Goal: Task Accomplishment & Management: Manage account settings

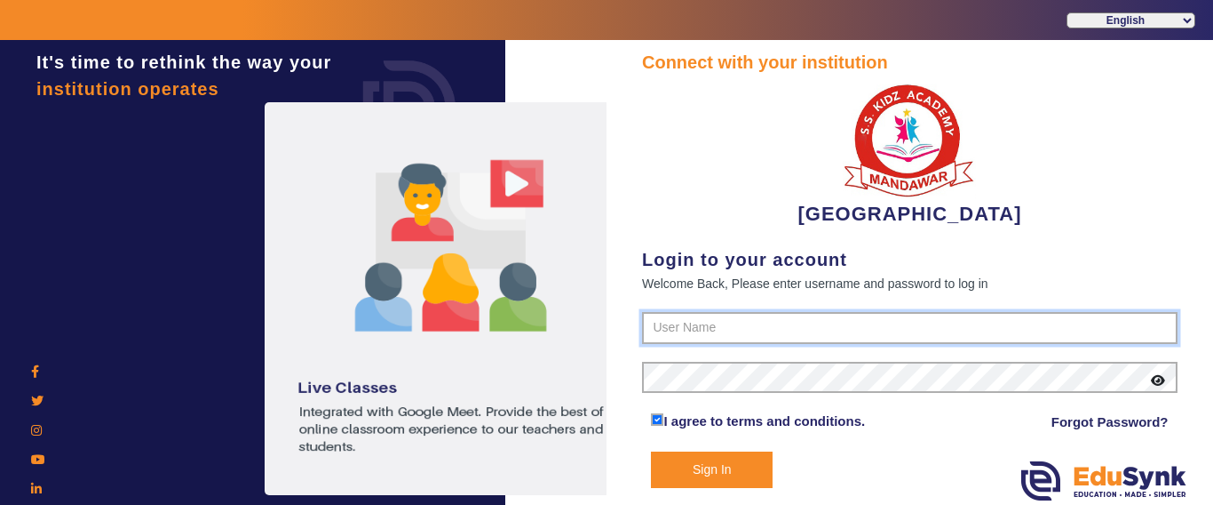
type input "9928895959"
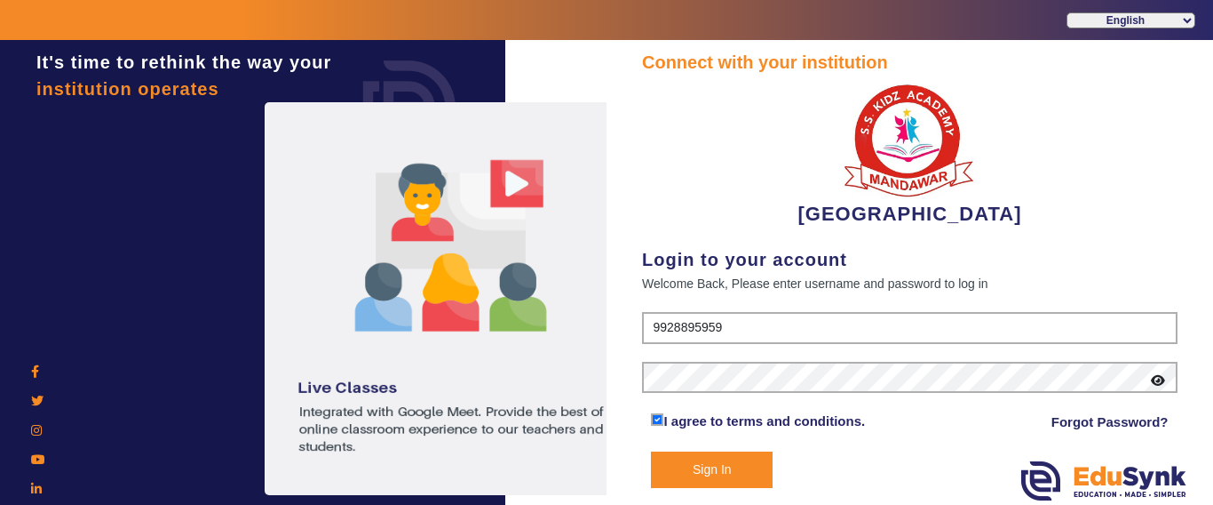
drag, startPoint x: 727, startPoint y: 486, endPoint x: 695, endPoint y: 300, distance: 188.4
click at [724, 486] on button "Sign In" at bounding box center [712, 469] width 122 height 36
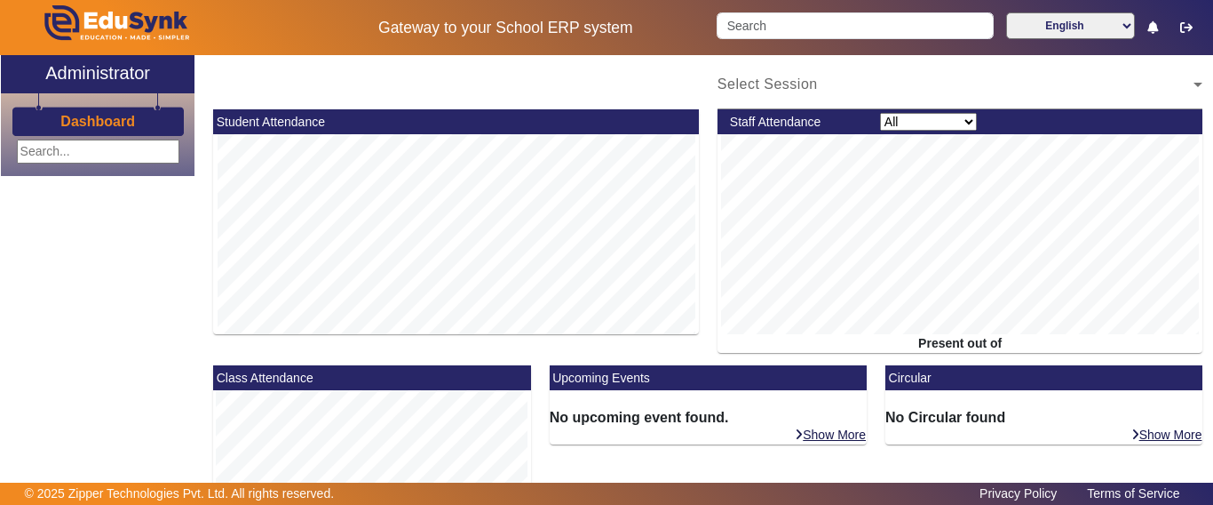
click at [752, 461] on div "X Administrator Dashboard Select Session Student Attendance Staff Attendance Al…" at bounding box center [607, 279] width 1212 height 448
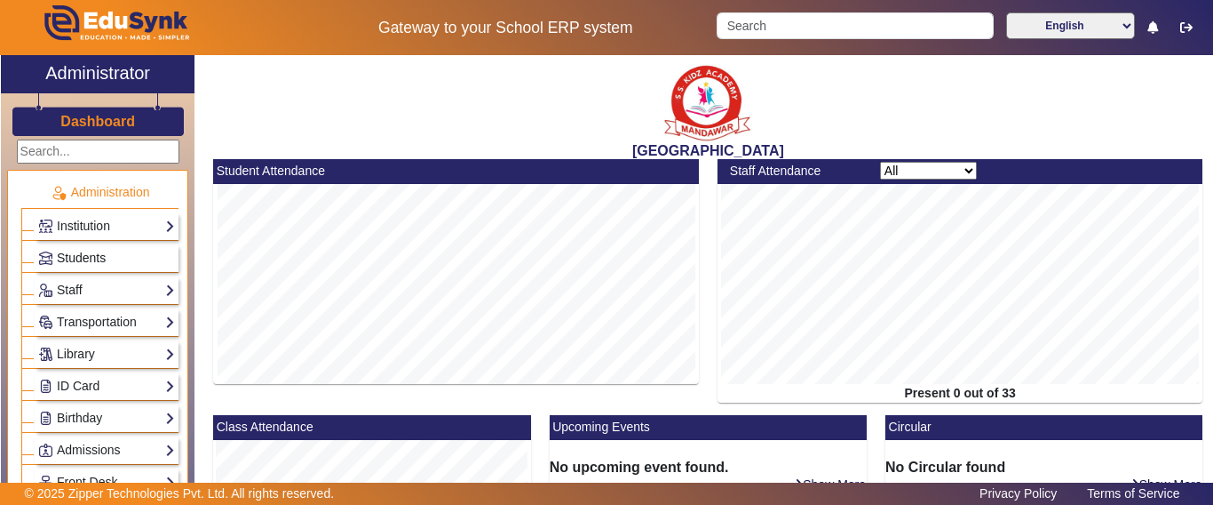
click at [69, 259] on span "Students" at bounding box center [81, 258] width 49 height 14
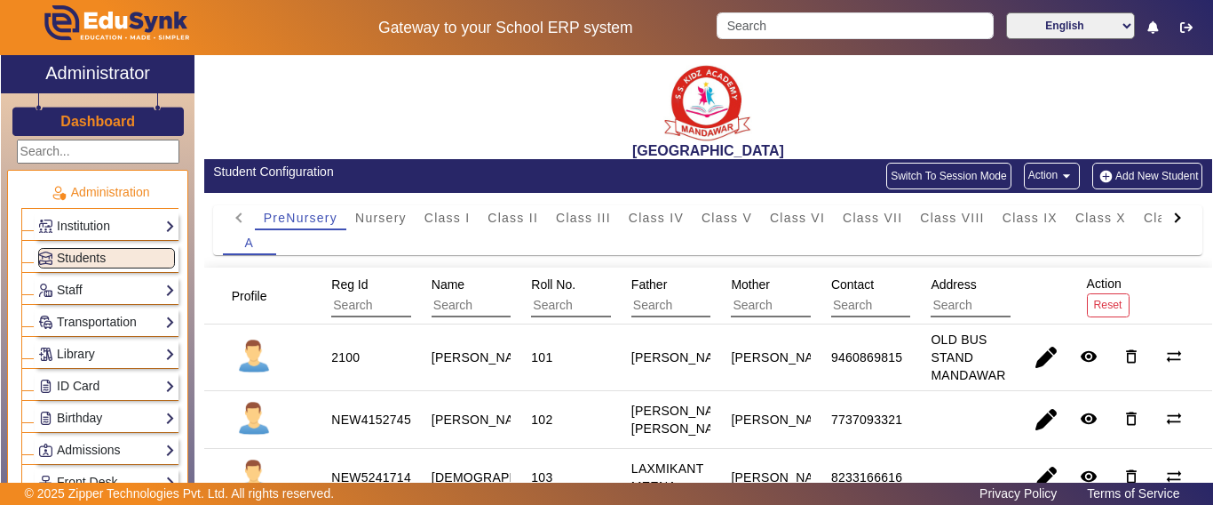
click at [804, 9] on div "Gateway to your School ERP system English हिंदी (Hindi) ಕನ್ನಡ (Kannada) தமிழ் (…" at bounding box center [607, 27] width 1212 height 55
click at [799, 21] on input "Search" at bounding box center [855, 25] width 276 height 27
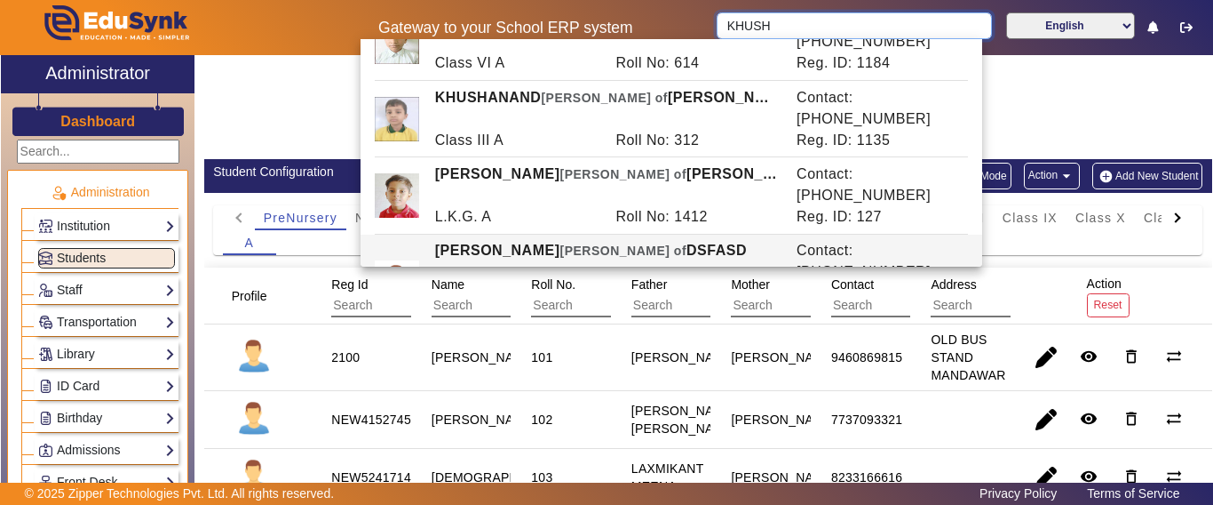
scroll to position [178, 0]
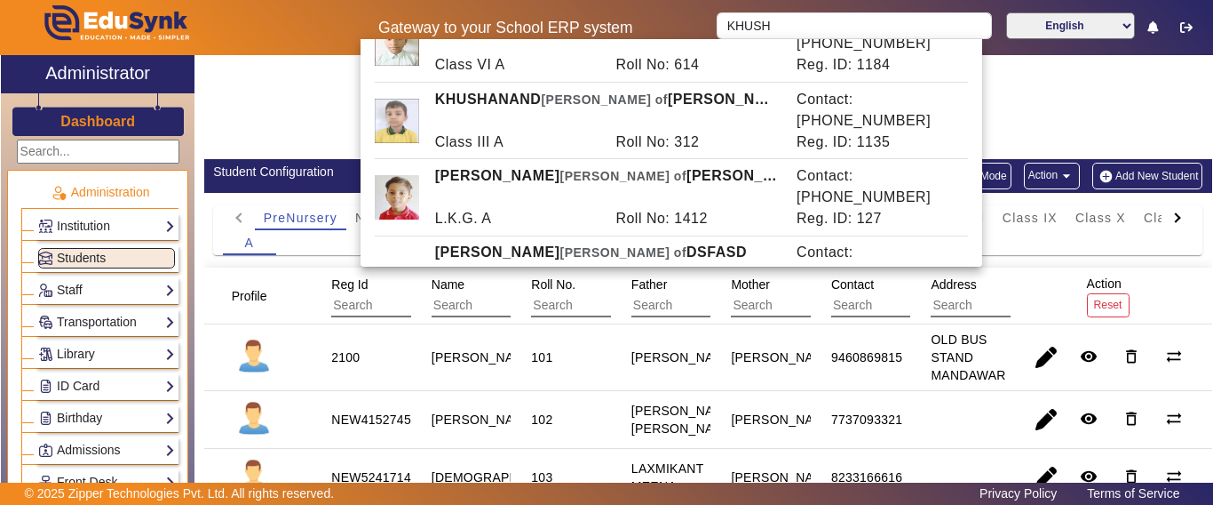
click at [313, 290] on mat-header-cell "Reg Id" at bounding box center [361, 295] width 100 height 57
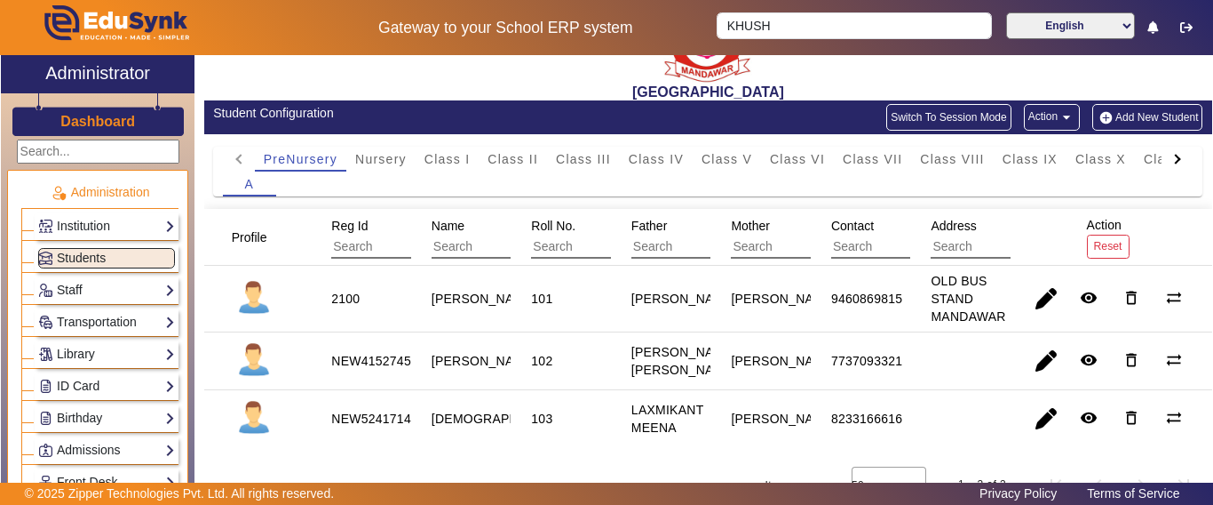
scroll to position [92, 0]
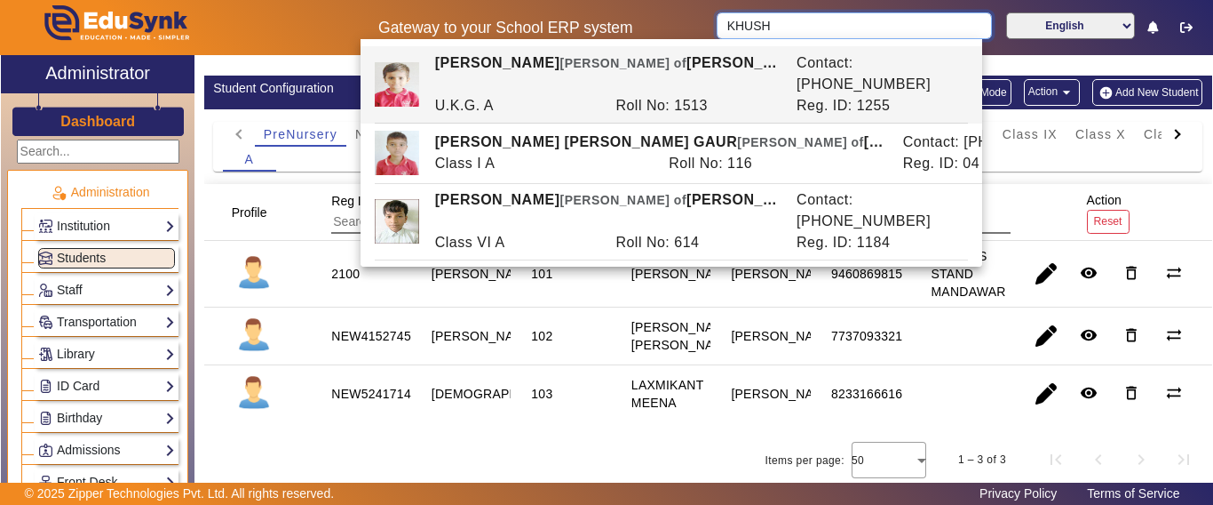
drag, startPoint x: 810, startPoint y: 21, endPoint x: 693, endPoint y: 20, distance: 117.3
click at [693, 20] on div "Gateway to your School ERP system KHUSH English हिंदी (Hindi) ಕನ್ನಡ (Kannada) த…" at bounding box center [607, 27] width 1212 height 55
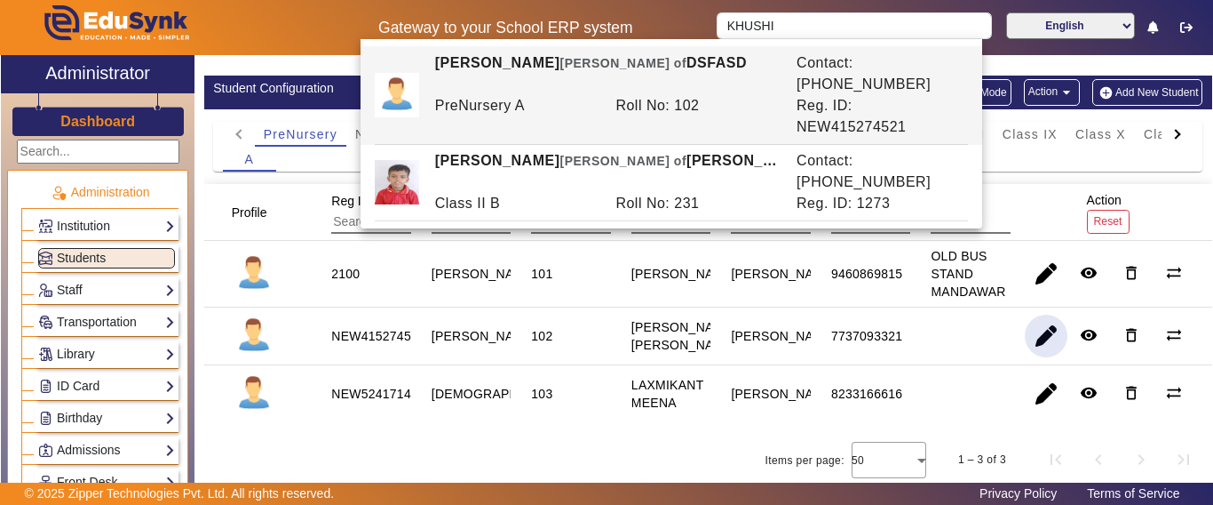
click at [1030, 329] on span "button" at bounding box center [1046, 335] width 43 height 43
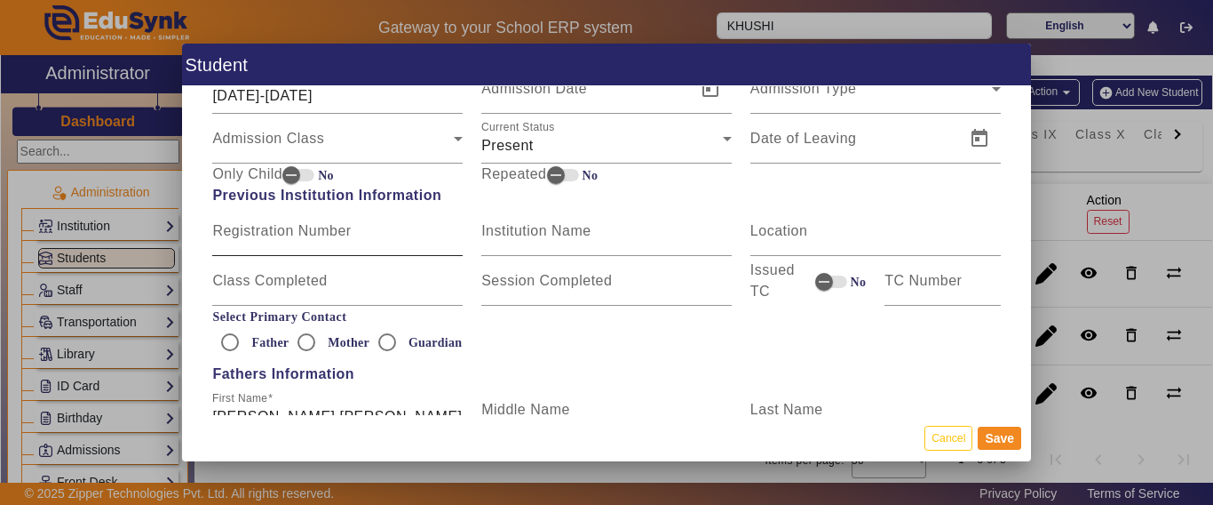
scroll to position [1066, 0]
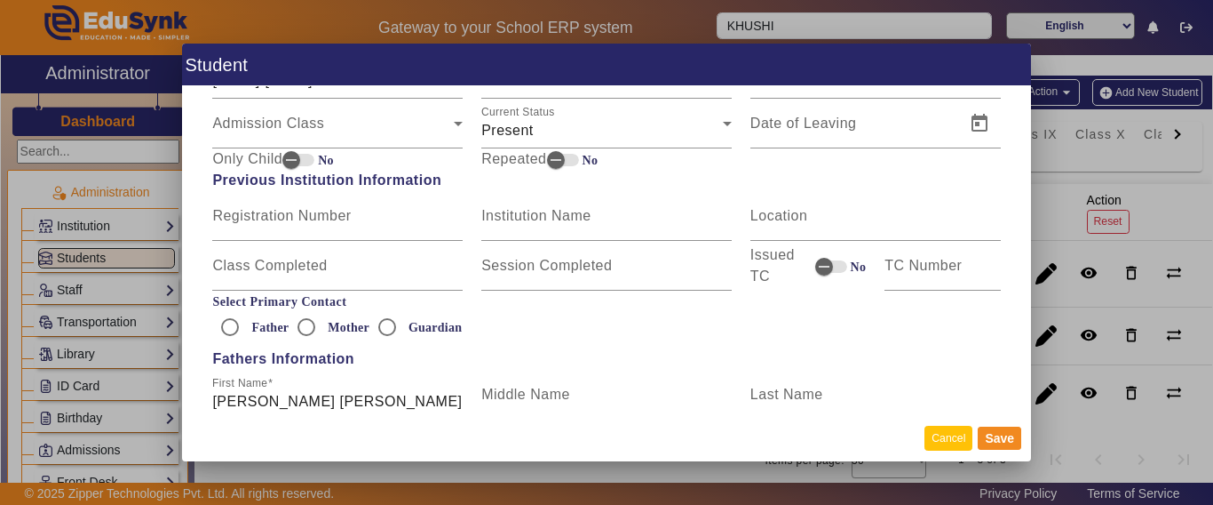
click at [950, 434] on button "Cancel" at bounding box center [949, 438] width 48 height 24
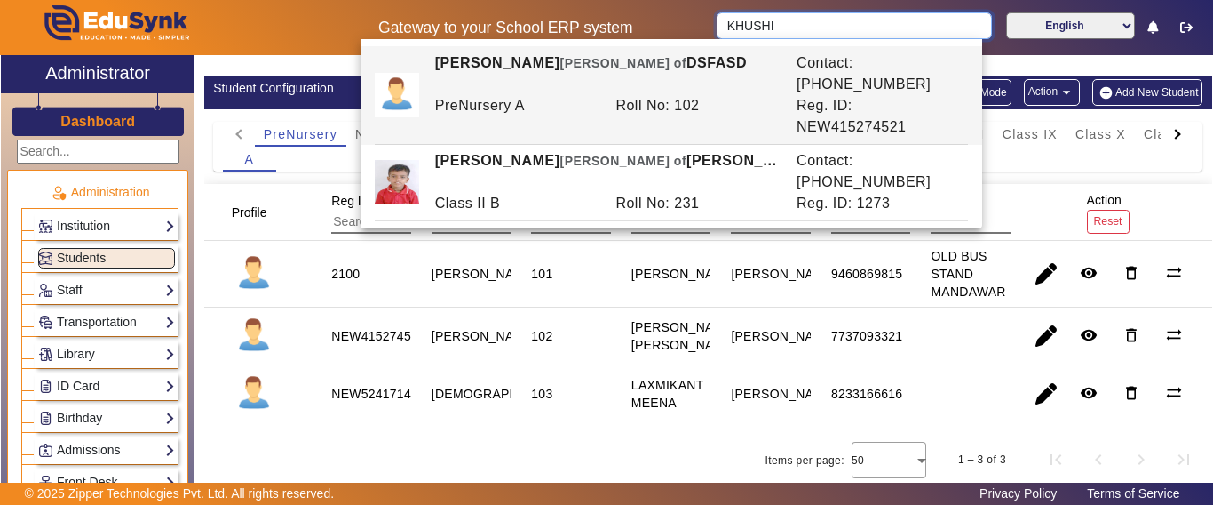
click at [787, 17] on input "KHUSHI" at bounding box center [854, 25] width 274 height 27
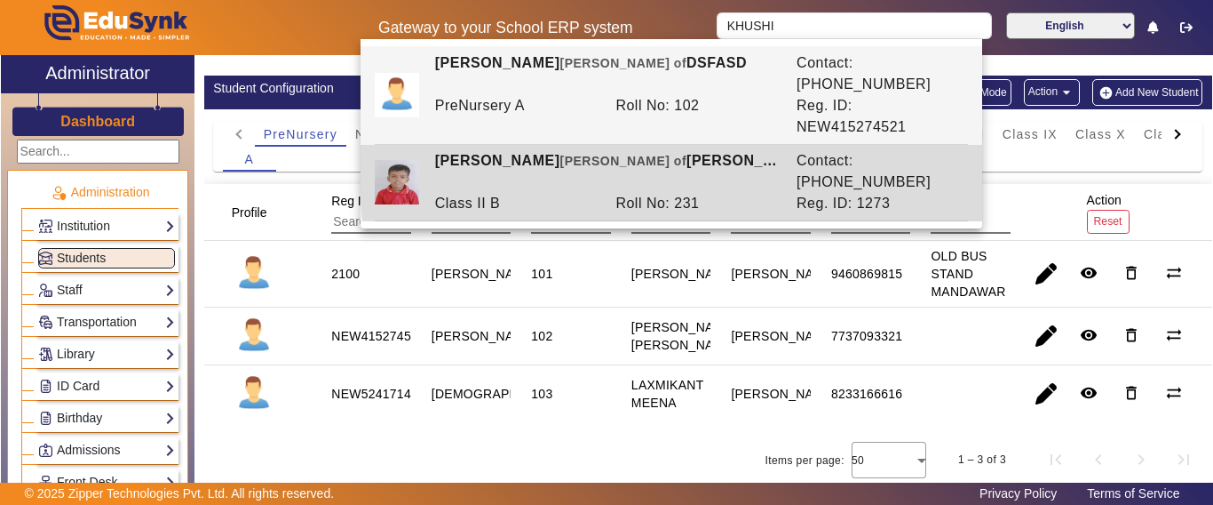
drag, startPoint x: 963, startPoint y: 134, endPoint x: 885, endPoint y: 139, distance: 78.4
click at [885, 150] on div "Contact: [PHONE_NUMBER]" at bounding box center [878, 171] width 181 height 43
type input "[PERSON_NAME]"
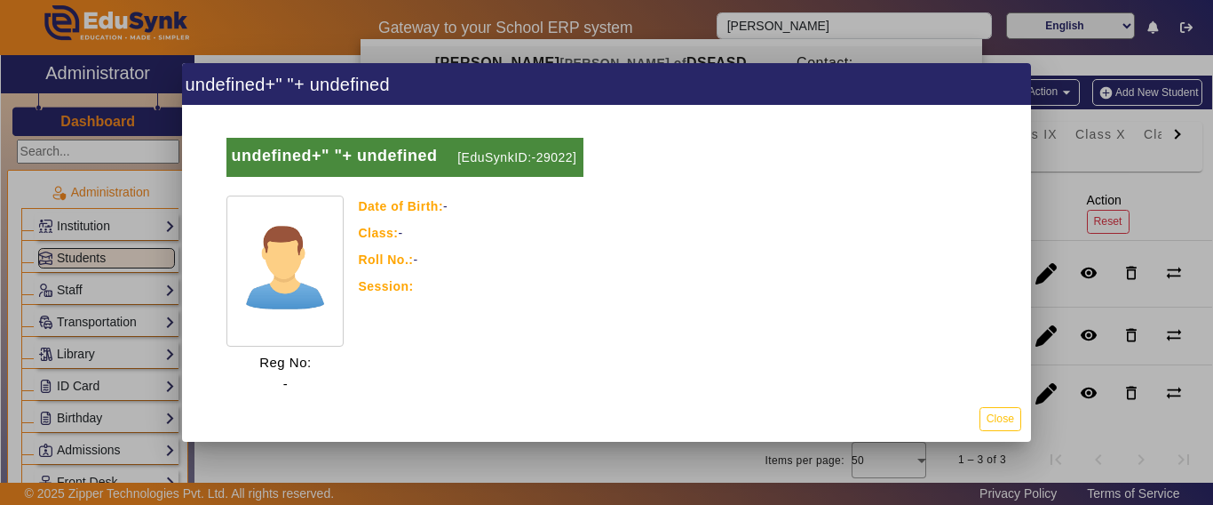
click at [885, 139] on div "undefined+" "+ undefined [EduSynkID:-29022] Reg No: - Date of Birth: - Class: -…" at bounding box center [606, 251] width 849 height 290
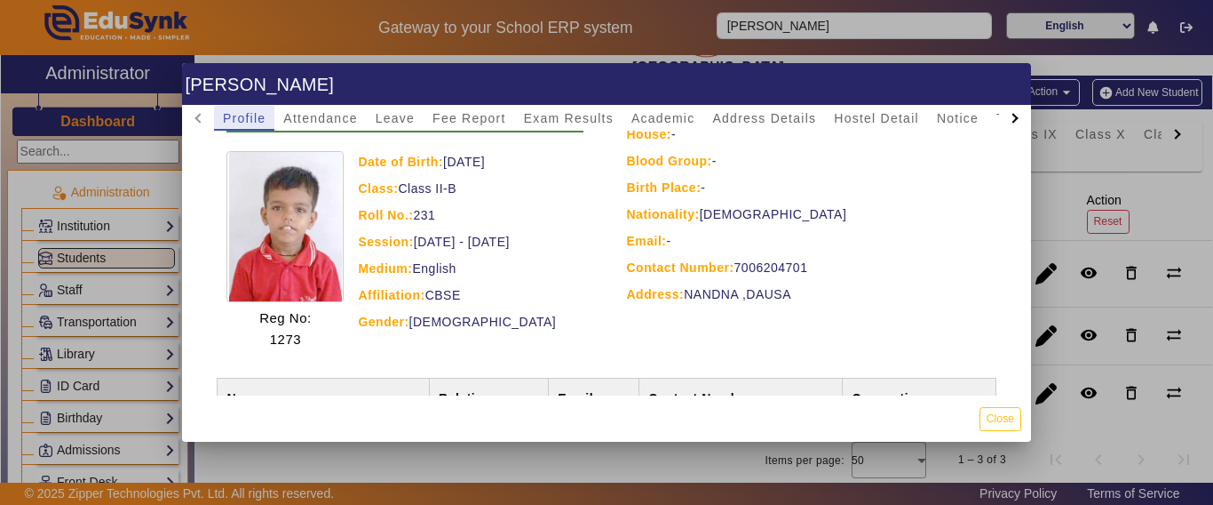
scroll to position [89, 0]
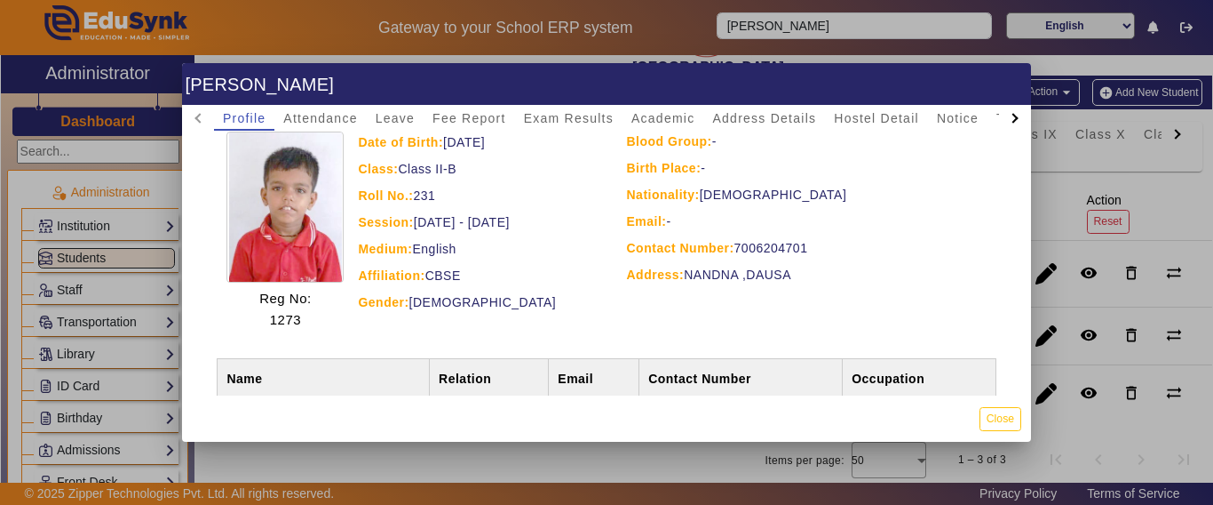
drag, startPoint x: 782, startPoint y: 245, endPoint x: 731, endPoint y: 246, distance: 50.6
click at [731, 246] on div "Contact Number: [PHONE_NUMBER]" at bounding box center [808, 247] width 363 height 21
copy div "7006204701"
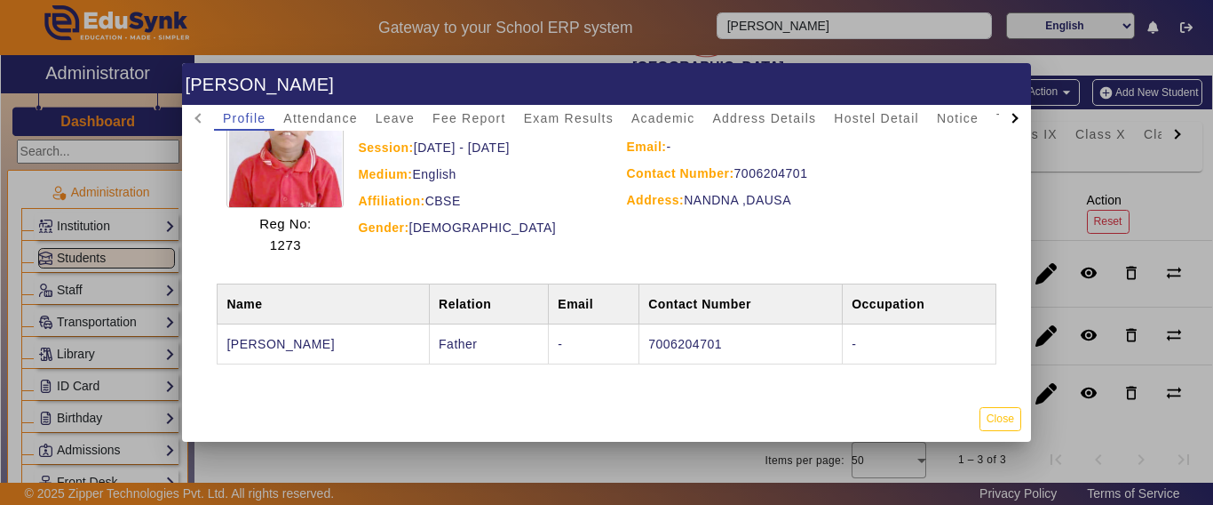
click at [380, 465] on div at bounding box center [606, 252] width 1213 height 505
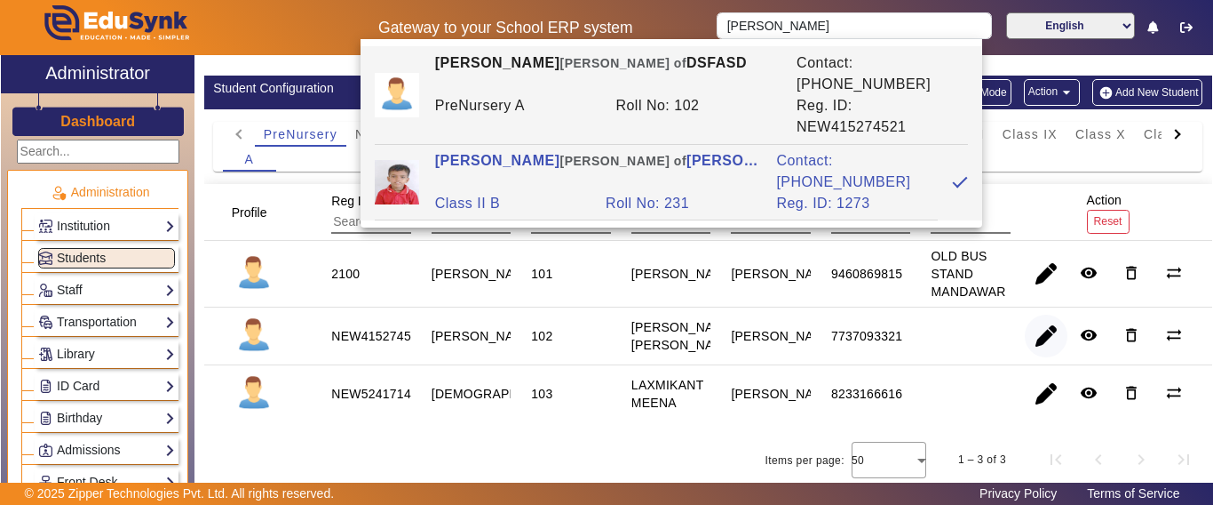
click at [1028, 321] on span "button" at bounding box center [1046, 335] width 43 height 43
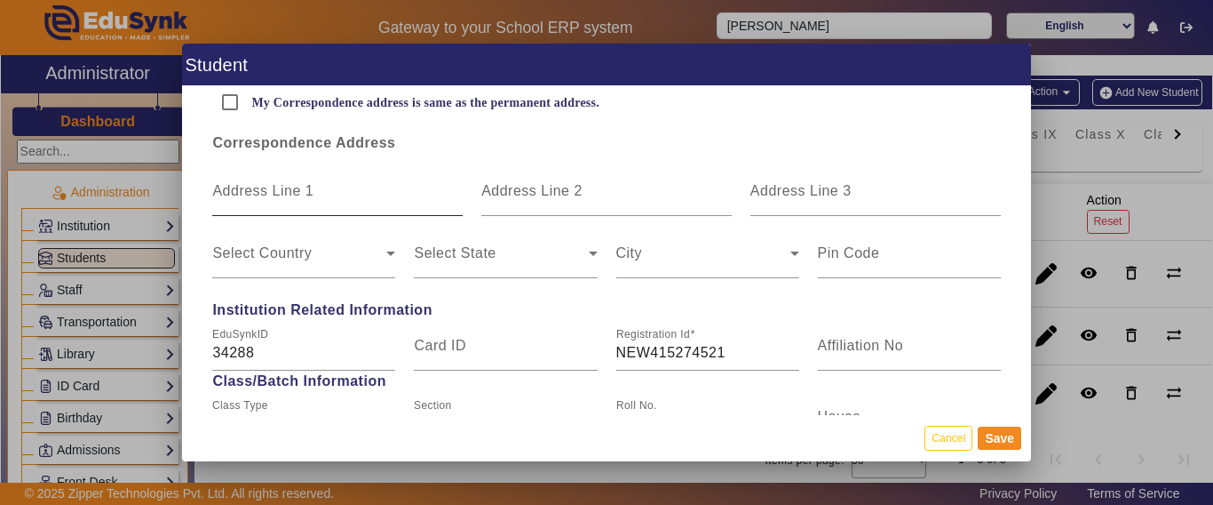
scroll to position [622, 0]
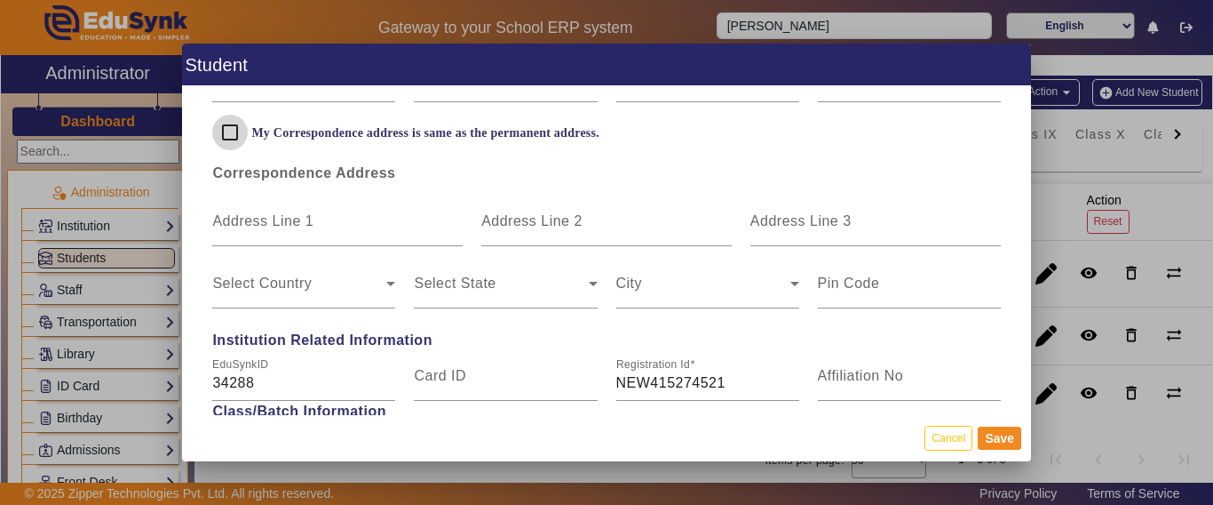
click at [226, 137] on input "My Correspondence address is same as the permanent address." at bounding box center [230, 133] width 36 height 36
checkbox input "true"
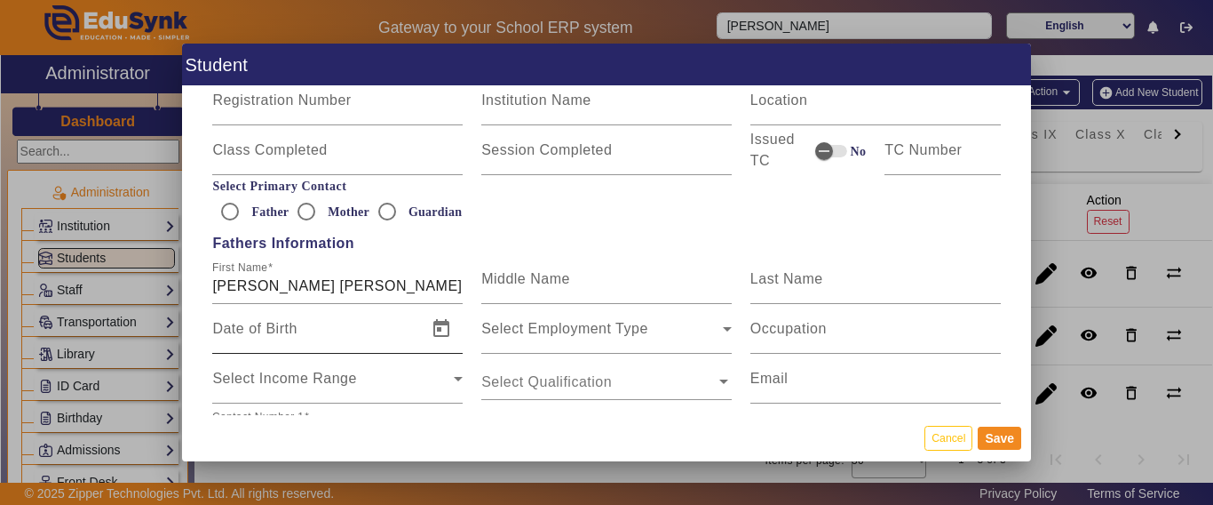
scroll to position [1066, 0]
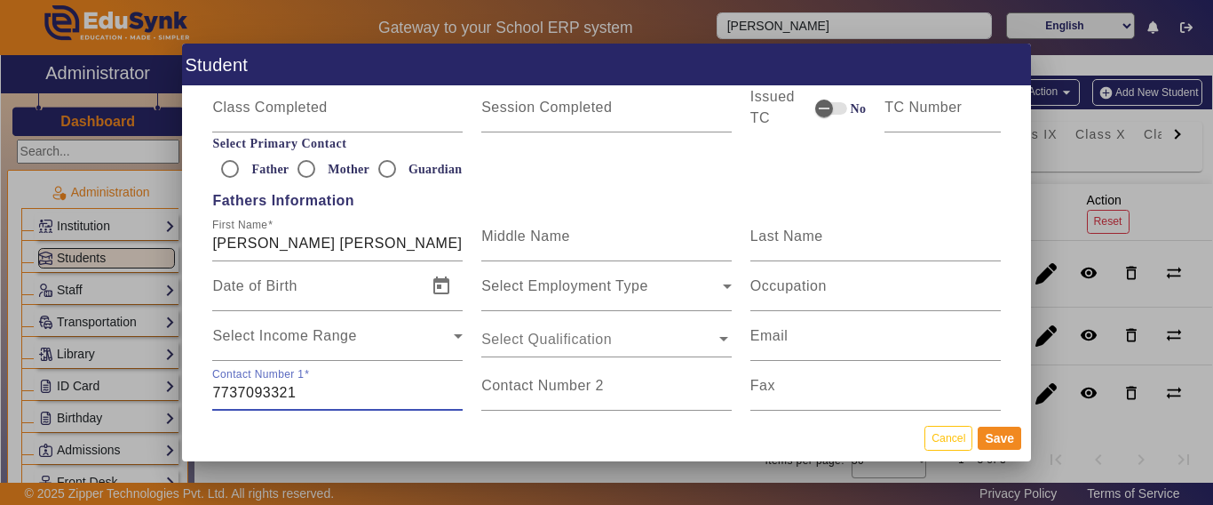
drag, startPoint x: 344, startPoint y: 396, endPoint x: 164, endPoint y: 386, distance: 179.7
click at [164, 386] on div "Student Personal Information First Name [PERSON_NAME] Middle Name Last Name Dat…" at bounding box center [606, 252] width 1213 height 505
click at [315, 386] on input "7737093321" at bounding box center [337, 392] width 251 height 21
drag, startPoint x: 315, startPoint y: 386, endPoint x: 209, endPoint y: 390, distance: 106.7
click at [209, 390] on div "Contact Number [PHONE_NUMBER]" at bounding box center [337, 386] width 269 height 50
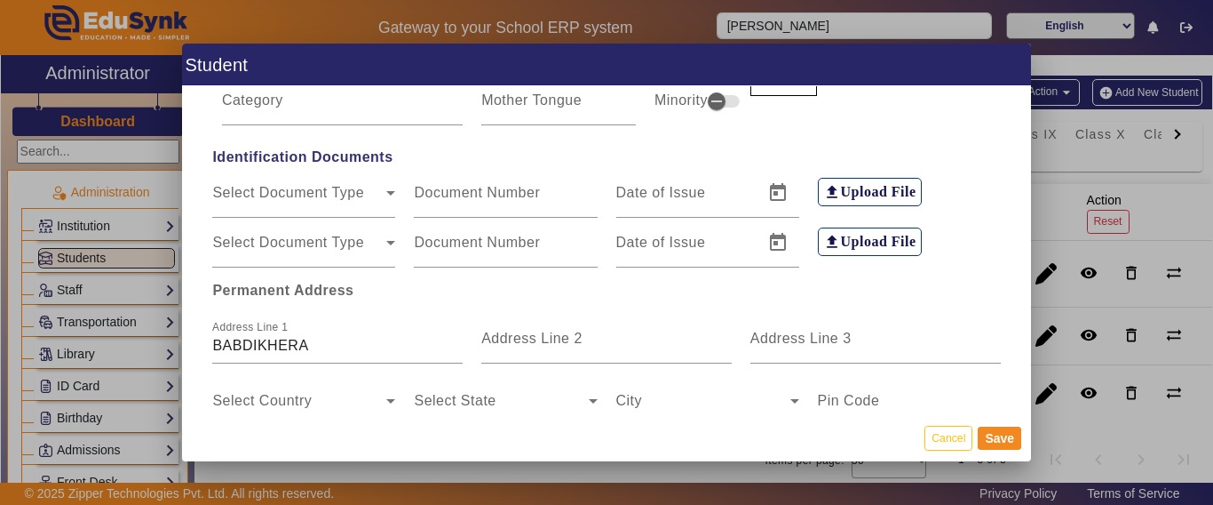
scroll to position [0, 0]
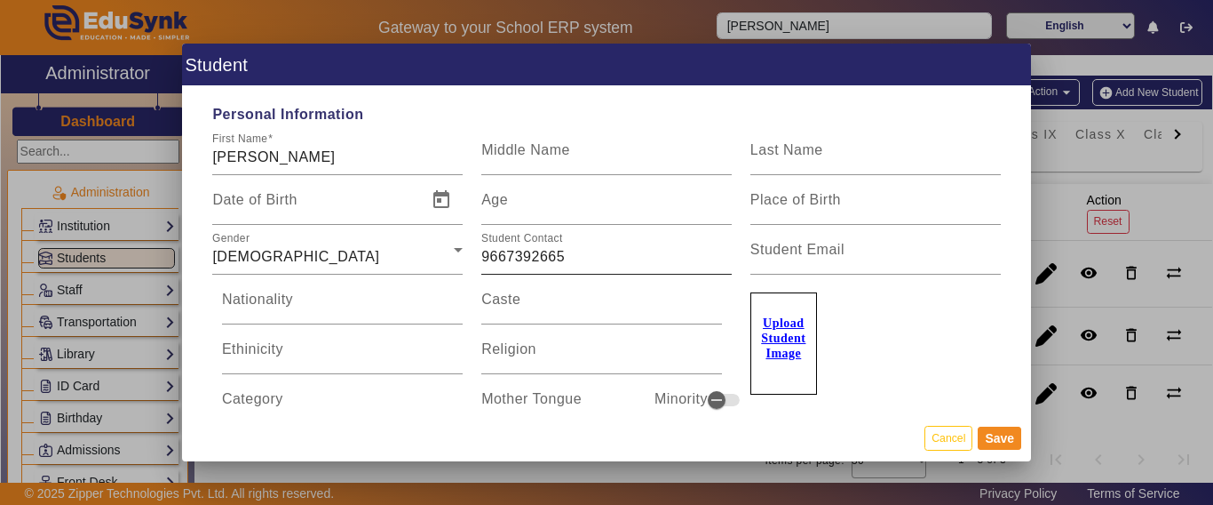
type input "9667392665"
drag, startPoint x: 585, startPoint y: 258, endPoint x: 375, endPoint y: 259, distance: 209.7
click at [375, 259] on div "Gender [DEMOGRAPHIC_DATA] Student Contact [PHONE_NUMBER] Student Email" at bounding box center [606, 250] width 807 height 50
type input "7737093321"
click at [1003, 431] on button "Save" at bounding box center [1000, 437] width 44 height 23
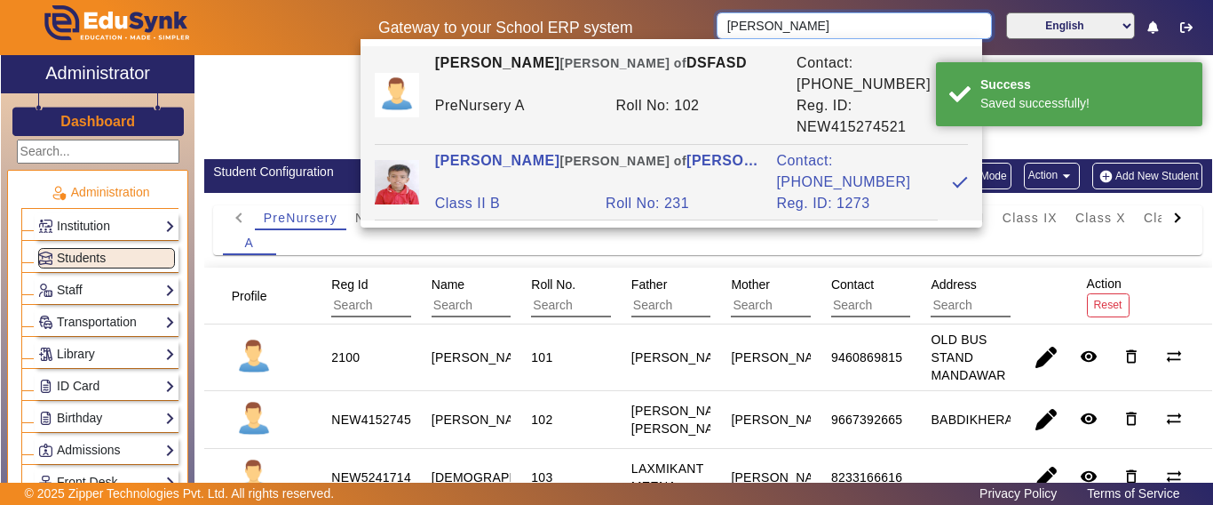
drag, startPoint x: 824, startPoint y: 20, endPoint x: 661, endPoint y: 5, distance: 164.1
click at [661, 5] on div "Gateway to your School ERP system [PERSON_NAME] English हिंदी (Hindi) ಕನ್ನಡ (Ka…" at bounding box center [607, 27] width 1212 height 55
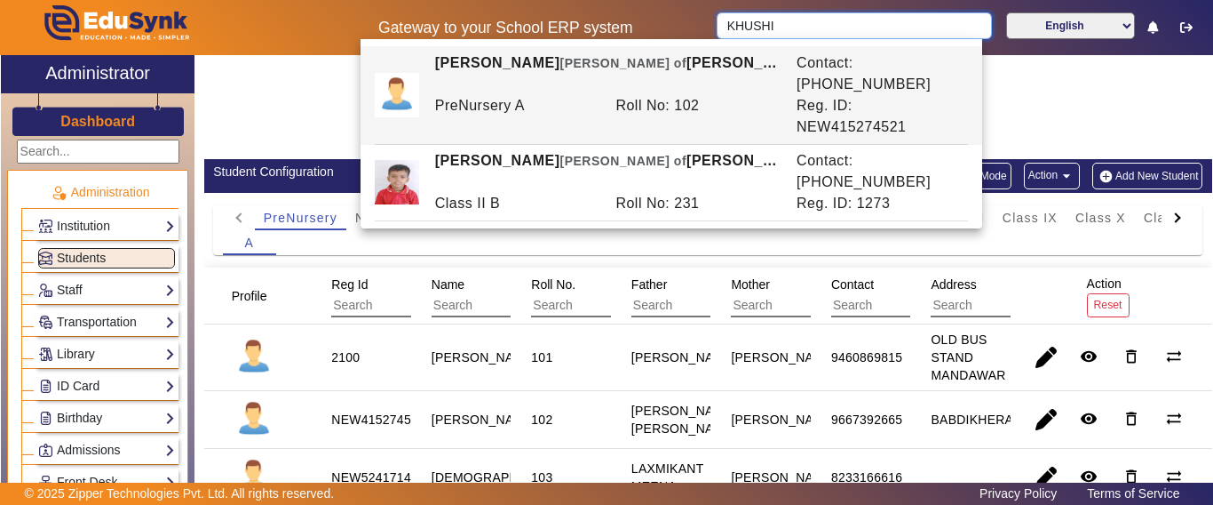
type input "KHUSHI"
click at [565, 231] on div "A" at bounding box center [708, 242] width 971 height 25
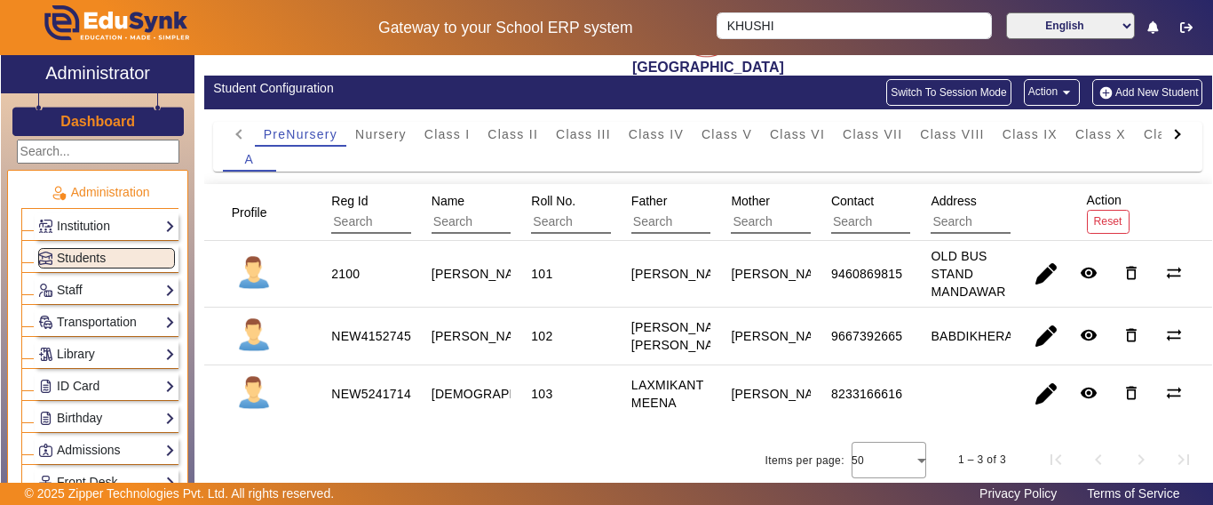
scroll to position [92, 0]
